Goal: Information Seeking & Learning: Learn about a topic

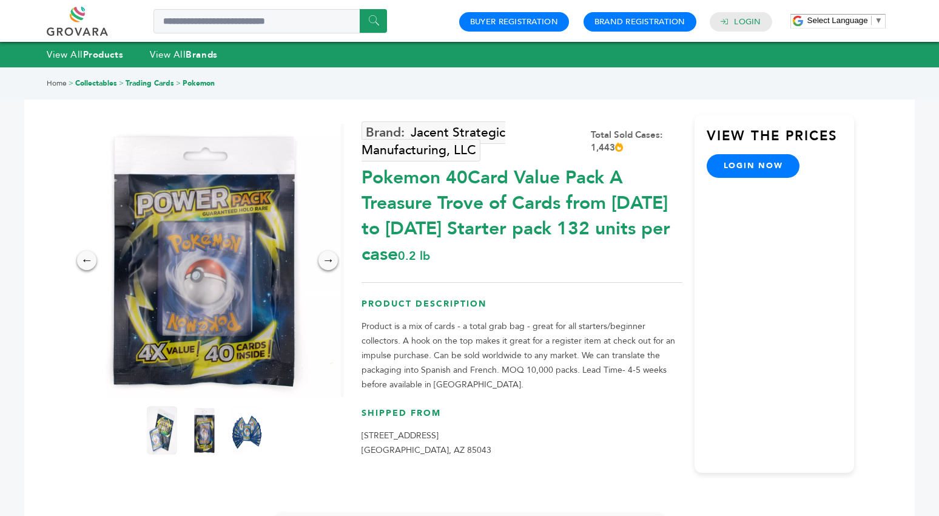
click at [59, 27] on link at bounding box center [91, 21] width 89 height 29
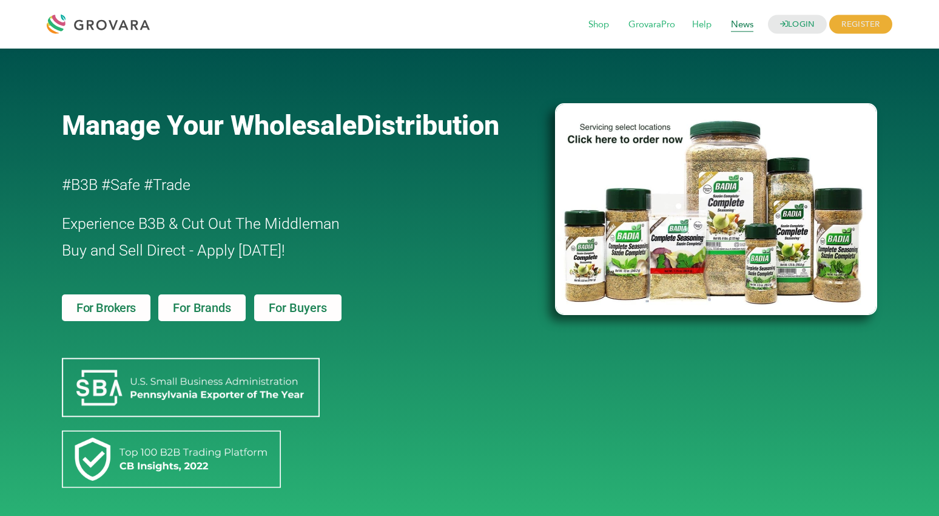
click at [744, 23] on span "News" at bounding box center [741, 24] width 39 height 23
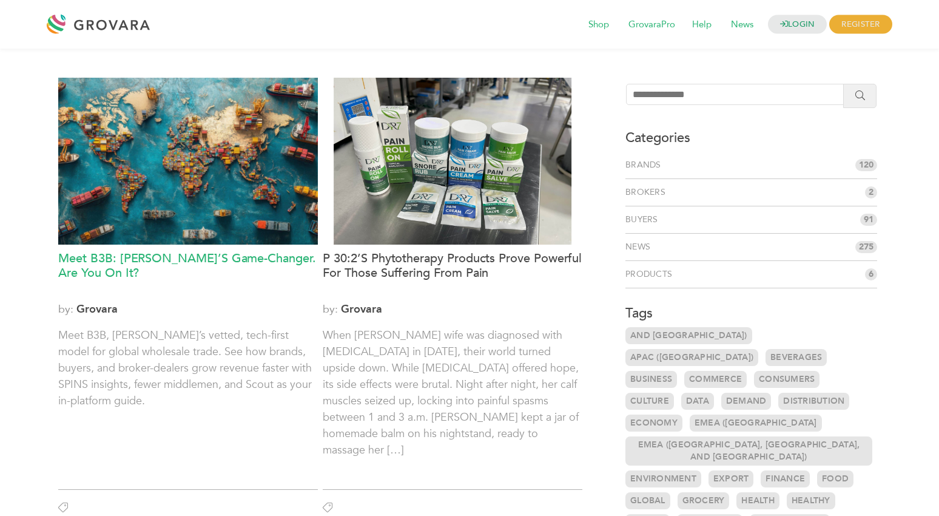
click at [152, 260] on h3 "Meet B3B: Grovara’s Game-Changer. Are You On It?" at bounding box center [188, 273] width 260 height 44
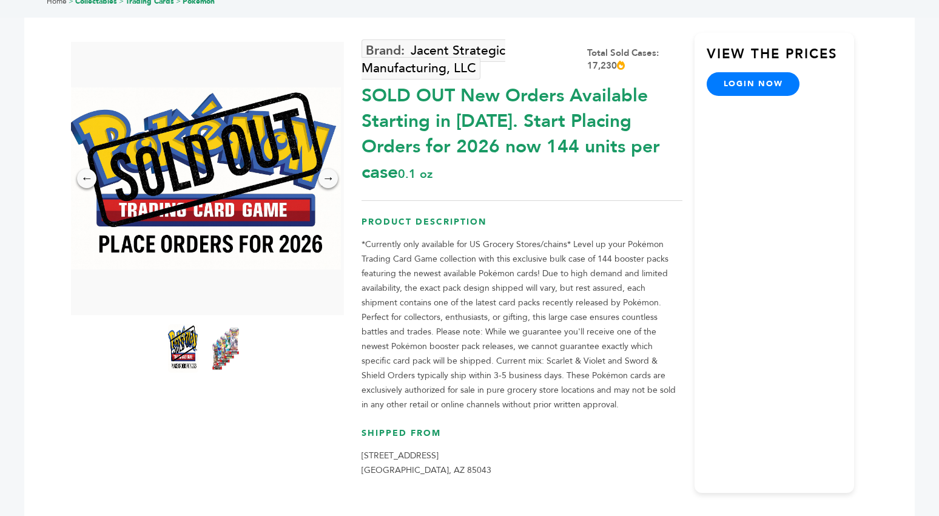
scroll to position [92, 0]
